Goal: Entertainment & Leisure: Consume media (video, audio)

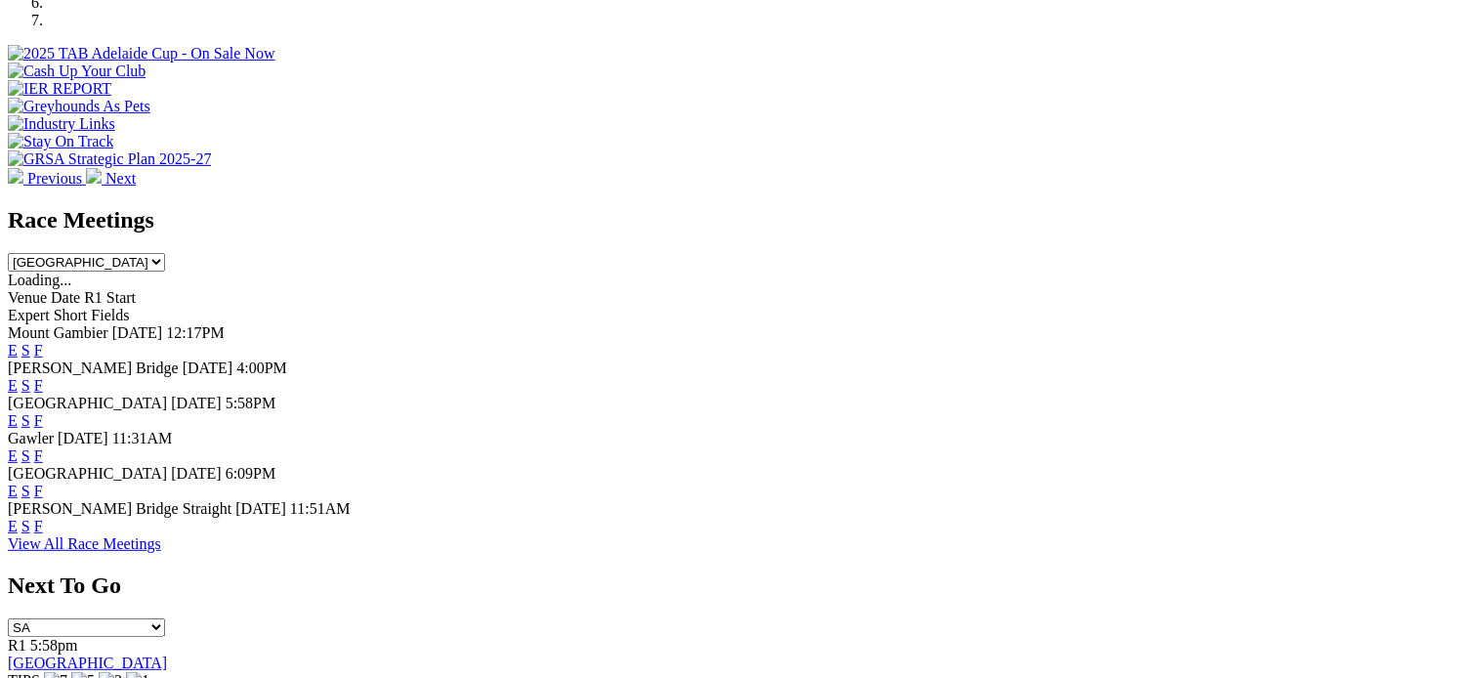
scroll to position [710, 0]
click at [43, 524] on link "F" at bounding box center [38, 527] width 9 height 17
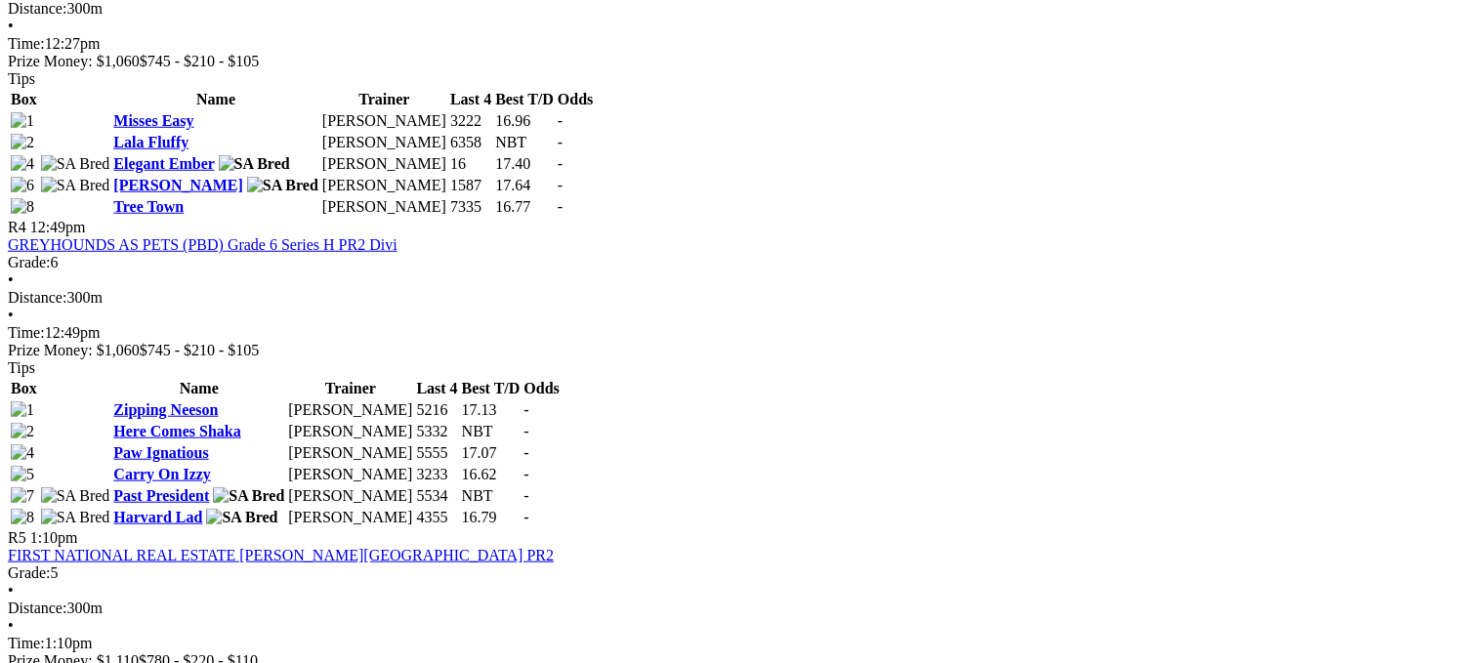
scroll to position [1625, 0]
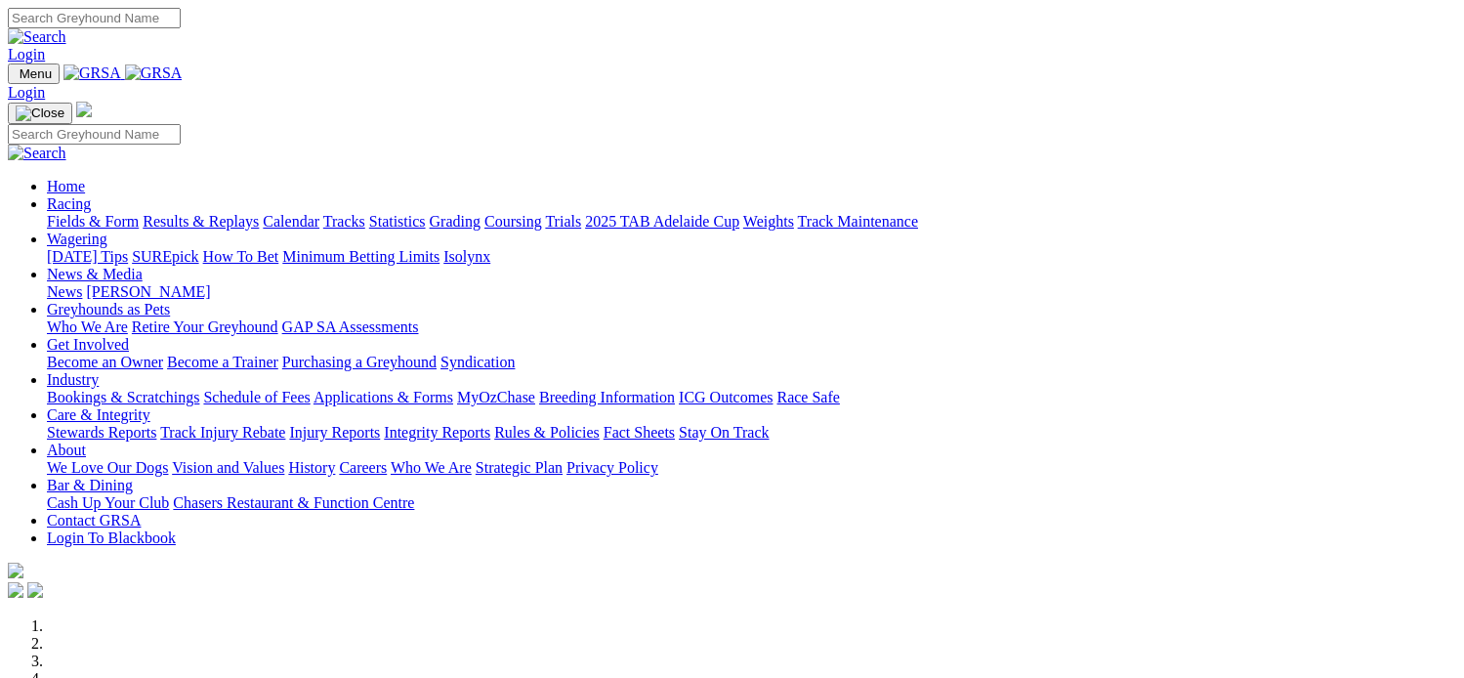
scroll to position [710, 0]
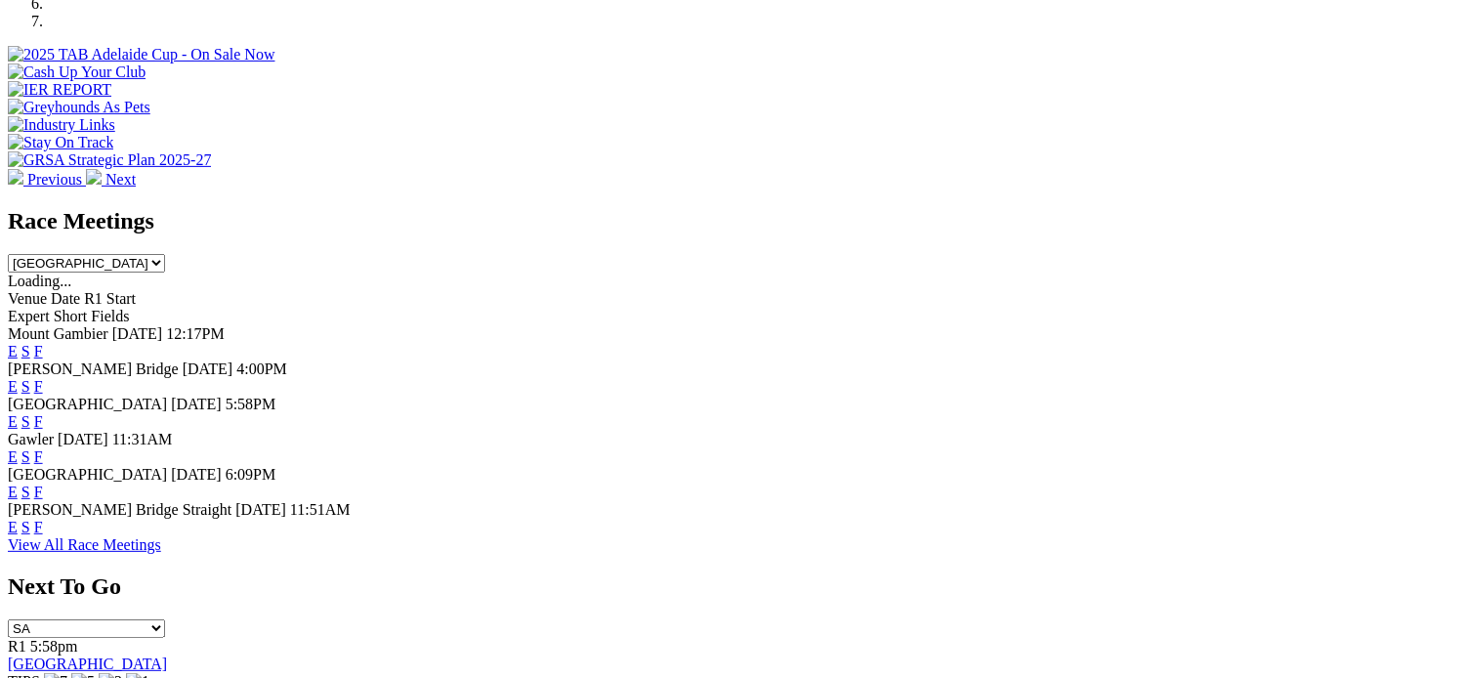
click at [43, 378] on link "F" at bounding box center [38, 386] width 9 height 17
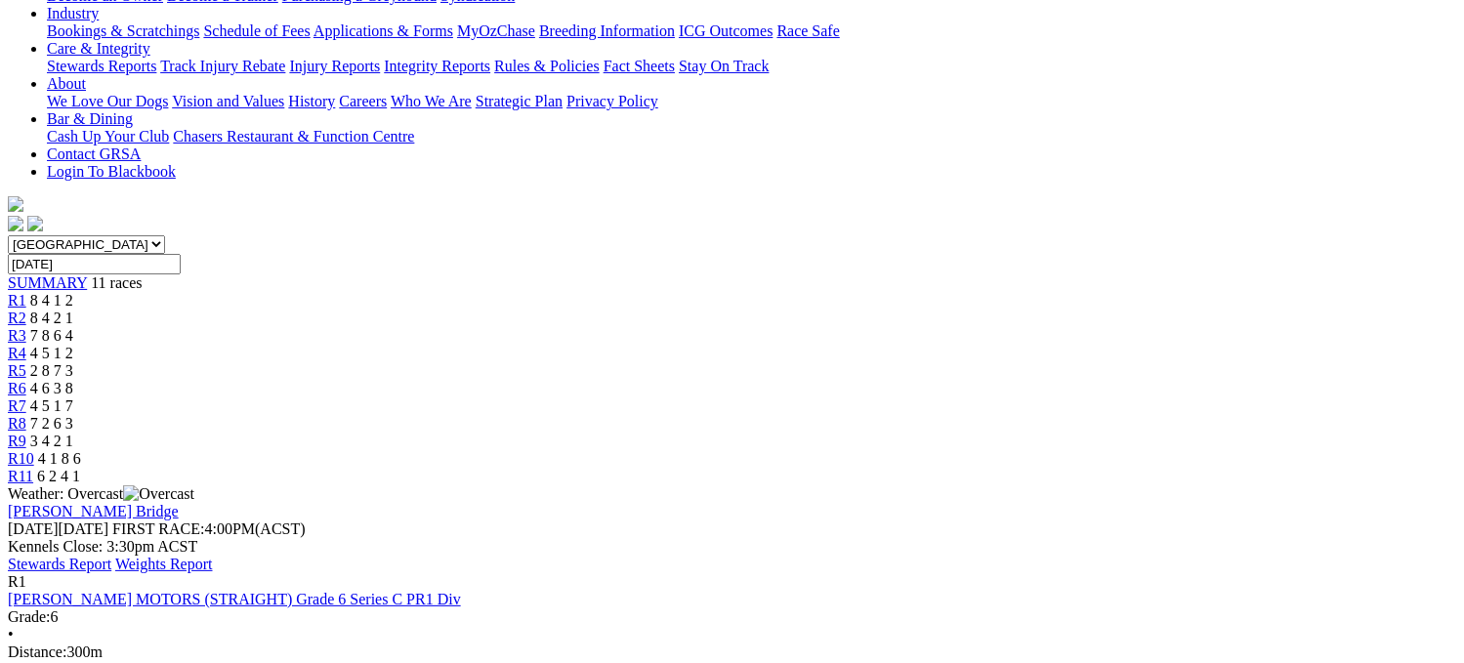
scroll to position [402, 0]
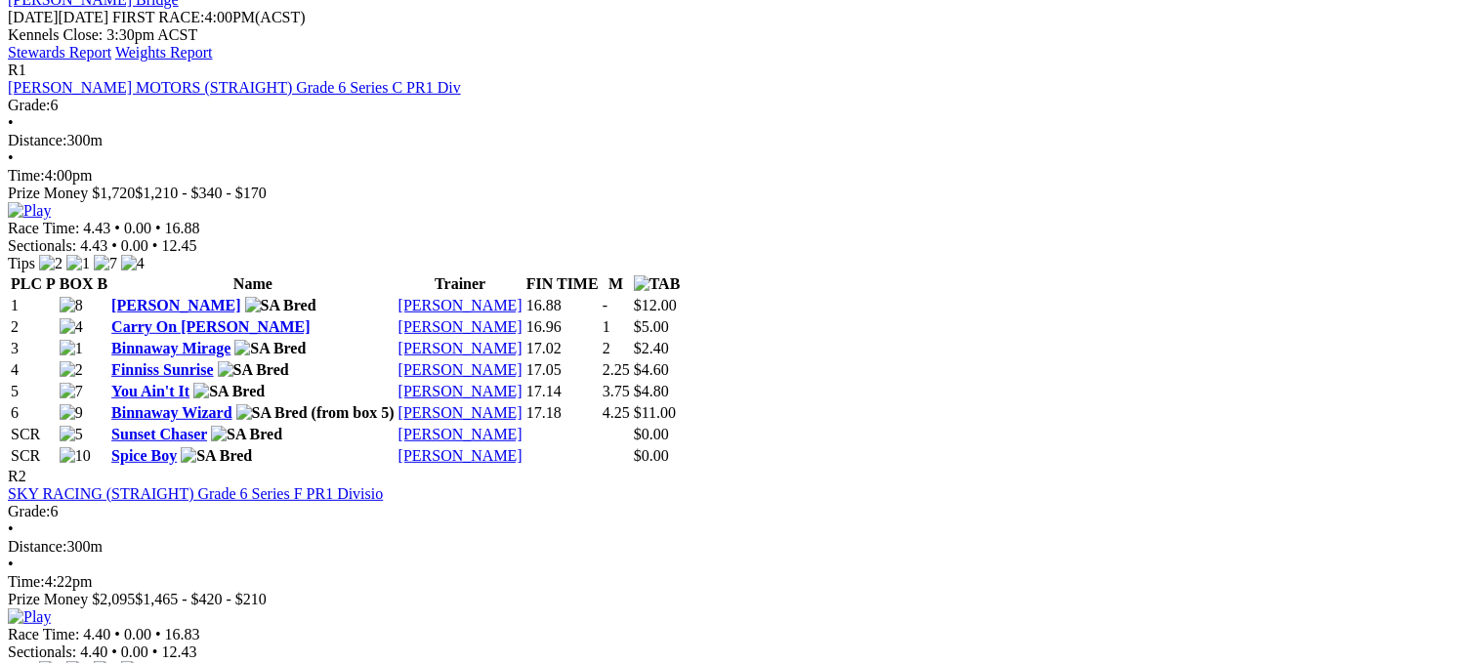
scroll to position [914, 0]
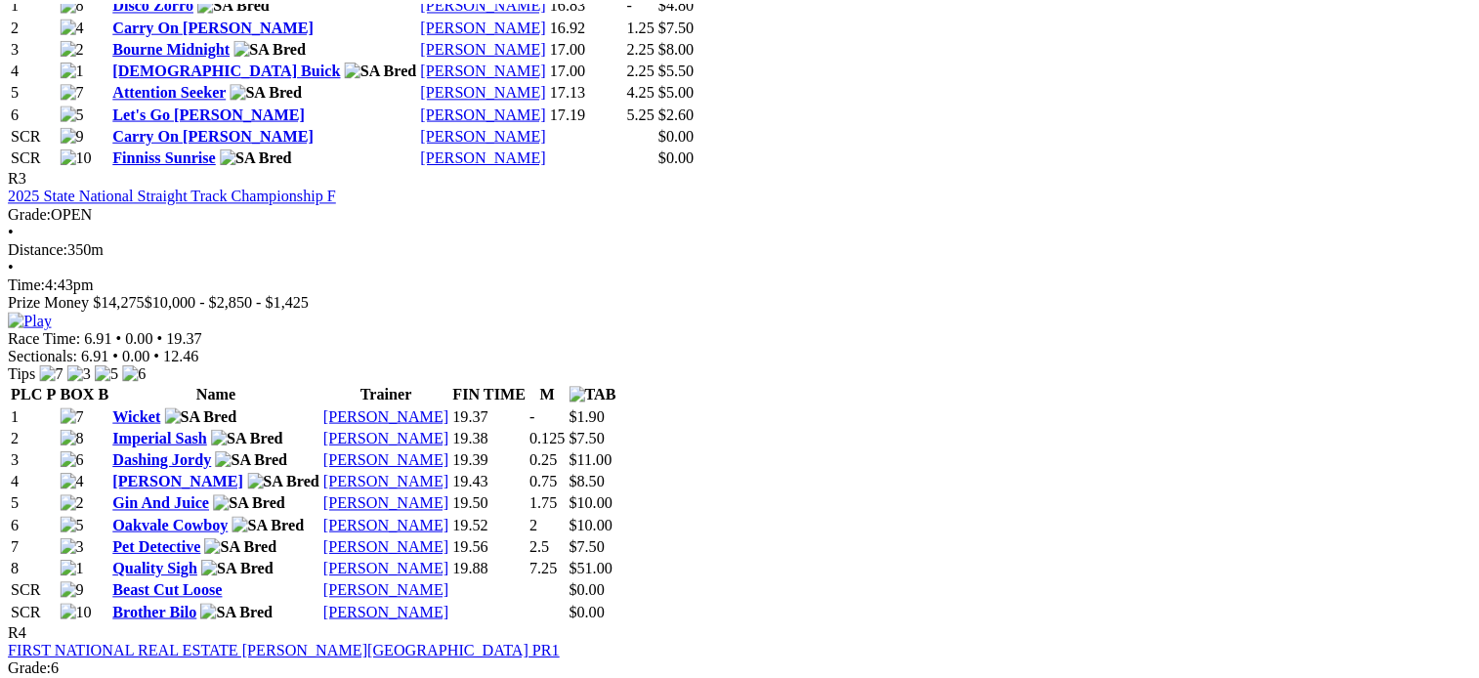
scroll to position [1643, 0]
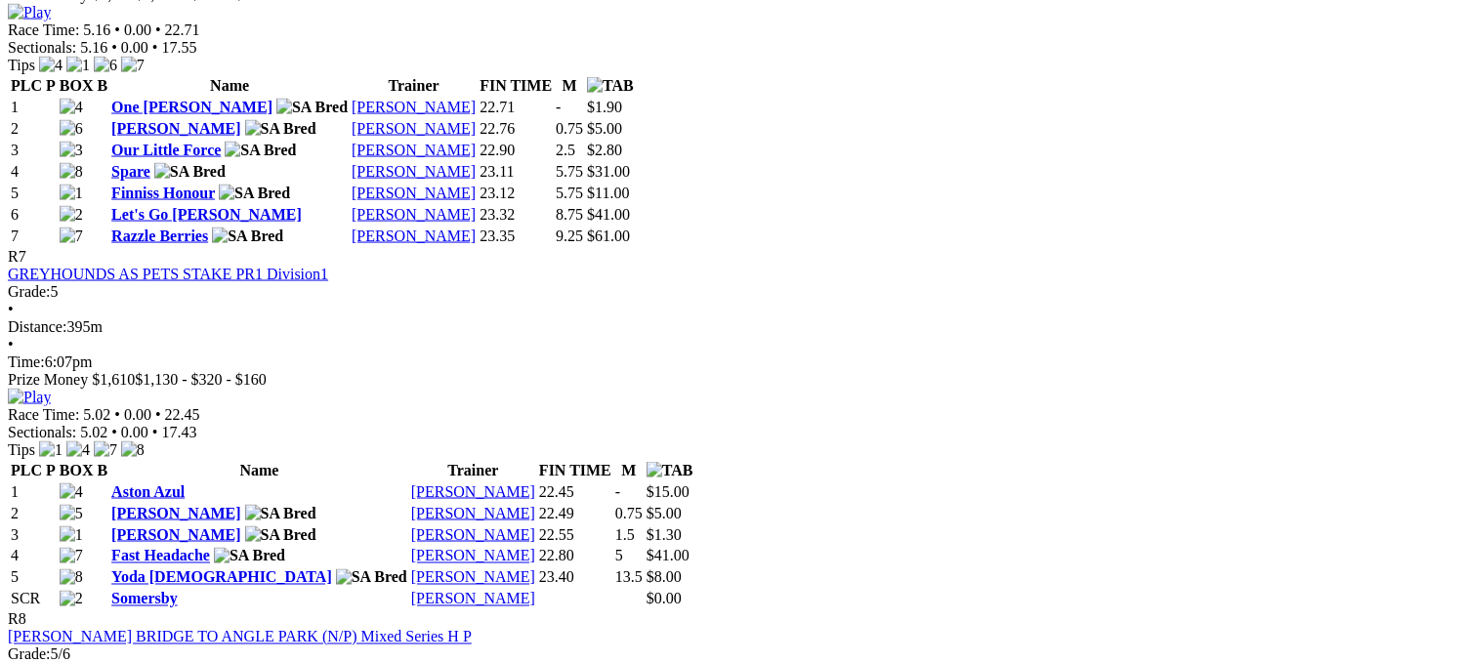
scroll to position [3123, 0]
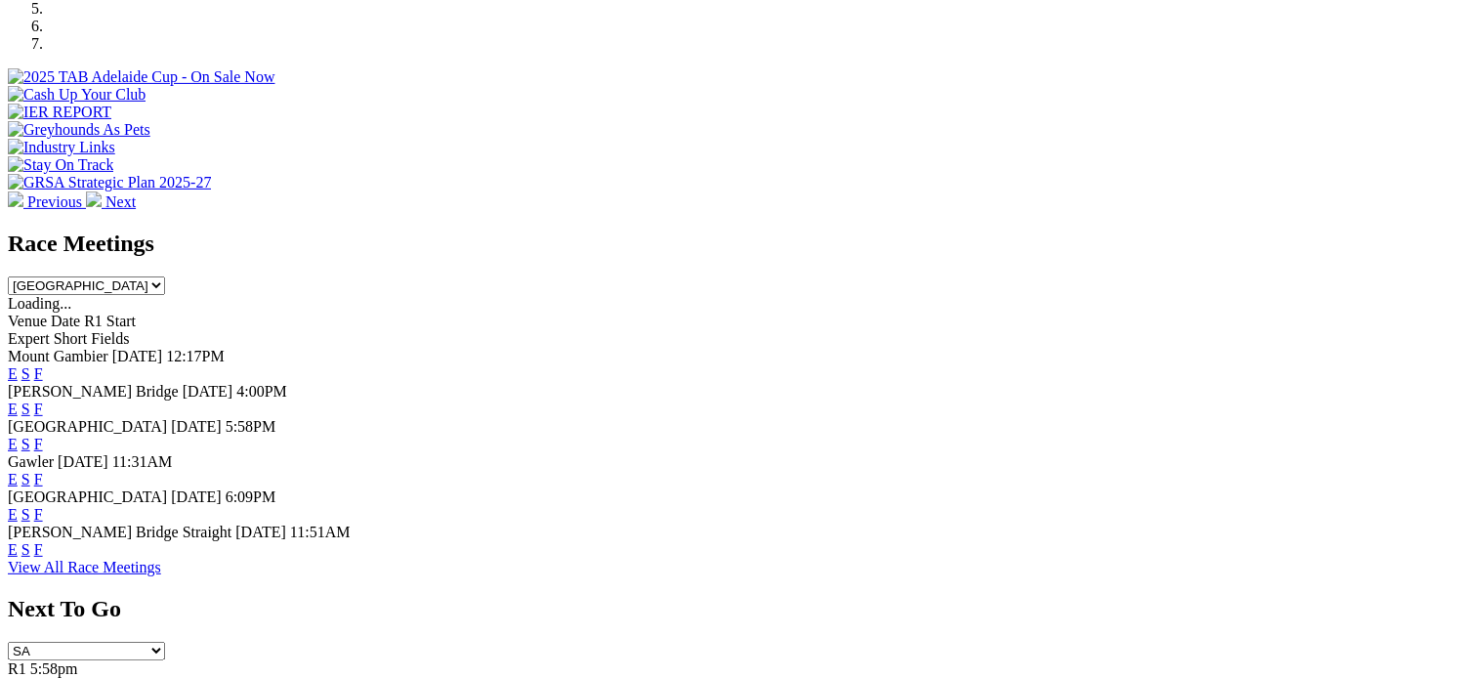
scroll to position [688, 0]
click at [43, 436] on link "F" at bounding box center [38, 444] width 9 height 17
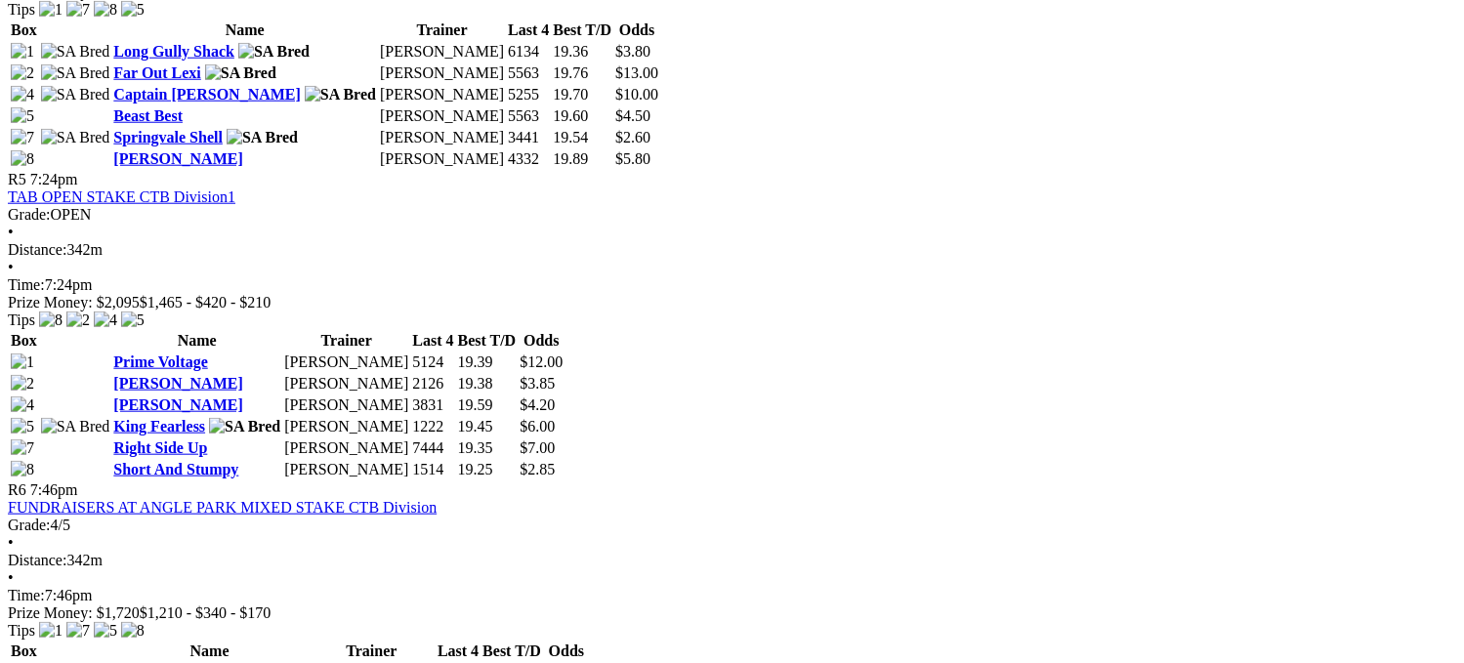
scroll to position [1987, 0]
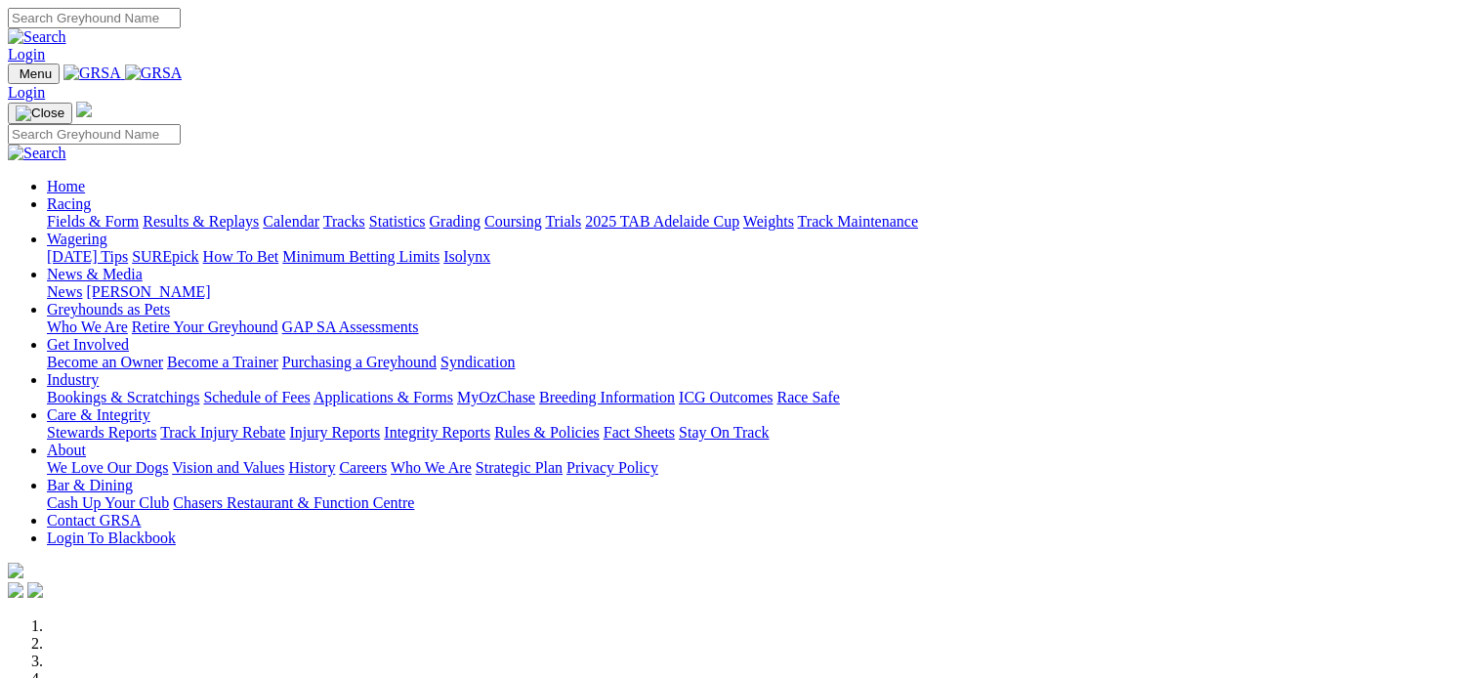
scroll to position [688, 0]
